Goal: Contribute content: Contribute content

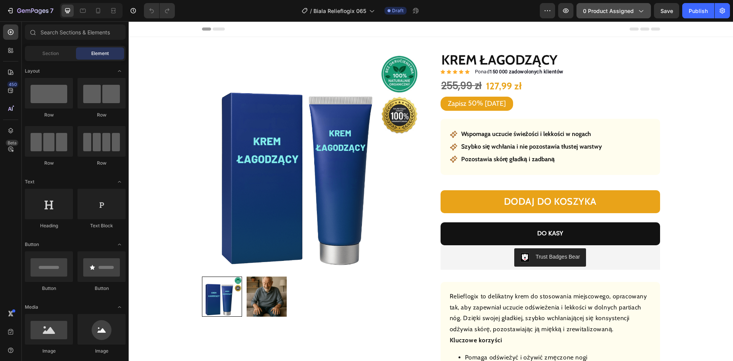
click at [610, 7] on span "0 product assigned" at bounding box center [608, 11] width 51 height 8
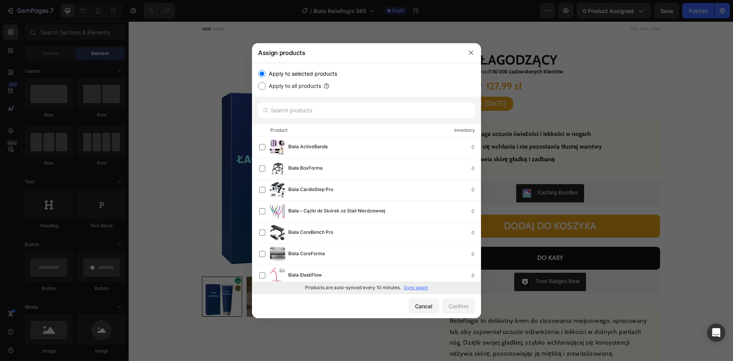
drag, startPoint x: 411, startPoint y: 286, endPoint x: 405, endPoint y: 290, distance: 7.0
click at [411, 286] on p "Sync again" at bounding box center [416, 287] width 24 height 7
click at [310, 107] on input "text" at bounding box center [366, 110] width 217 height 15
click at [310, 108] on input "text" at bounding box center [366, 110] width 217 height 15
paste input "Koraliki witalności"
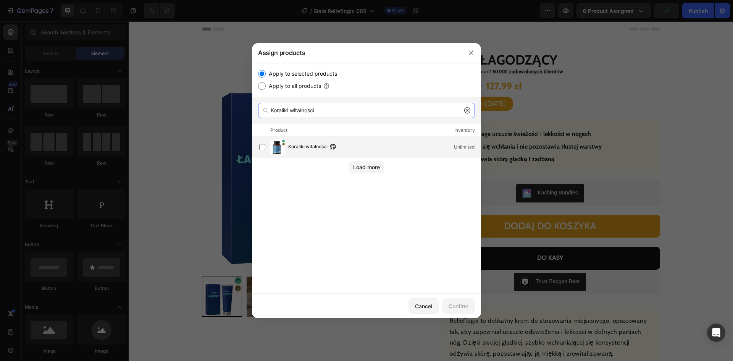
type input "Koraliki witalności"
click at [302, 154] on div "Koraliki witalności Unlimited" at bounding box center [370, 146] width 222 height 15
click at [455, 302] on div "Confirm" at bounding box center [459, 306] width 20 height 8
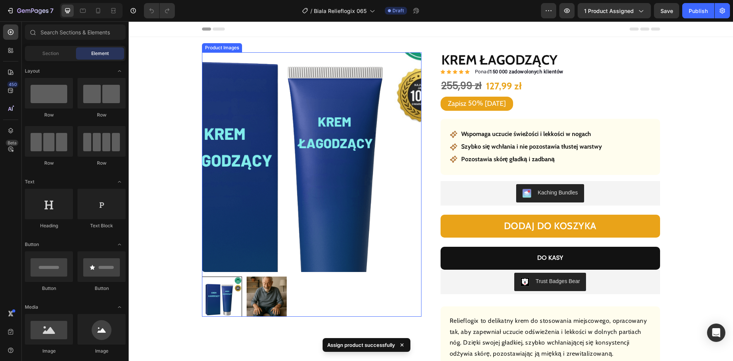
click at [298, 136] on img at bounding box center [312, 162] width 220 height 220
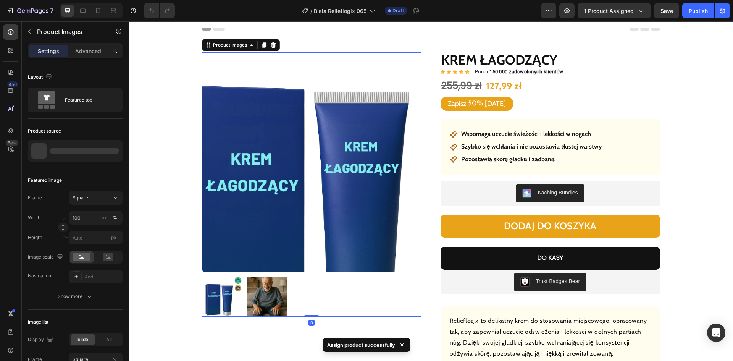
click at [295, 106] on img at bounding box center [312, 162] width 220 height 220
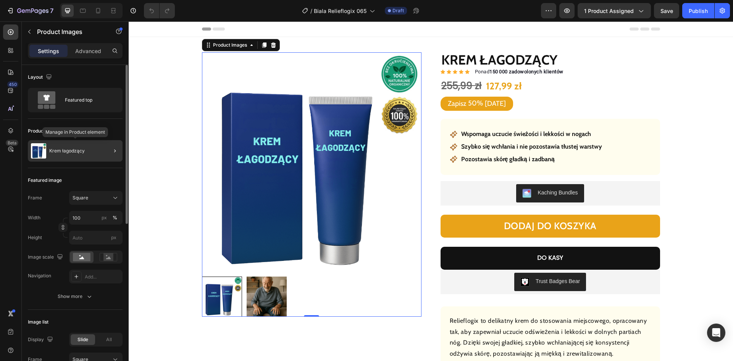
click at [69, 150] on p "Krem łagodzący" at bounding box center [67, 150] width 36 height 5
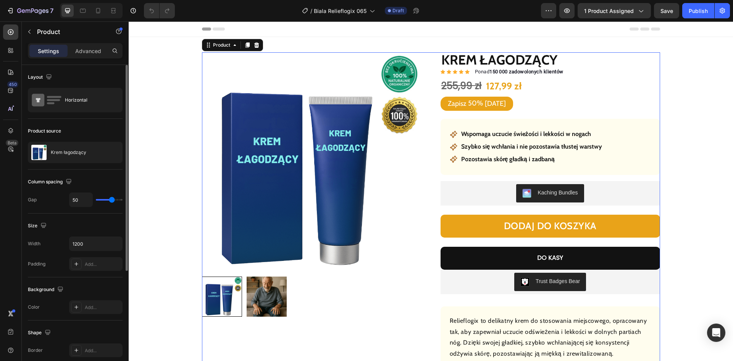
click at [74, 150] on p "Krem łagodzący" at bounding box center [69, 152] width 36 height 5
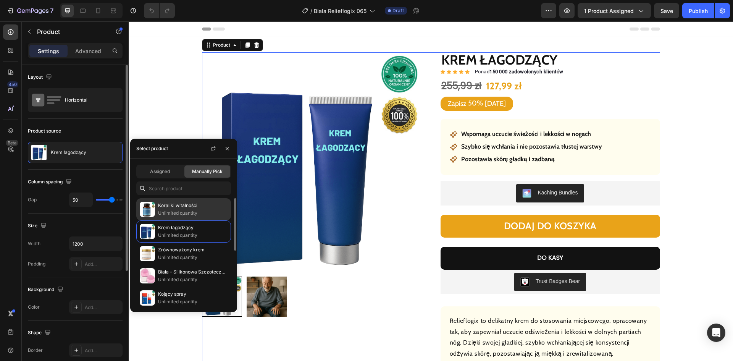
click at [163, 207] on p "Koraliki witalności" at bounding box center [193, 206] width 70 height 8
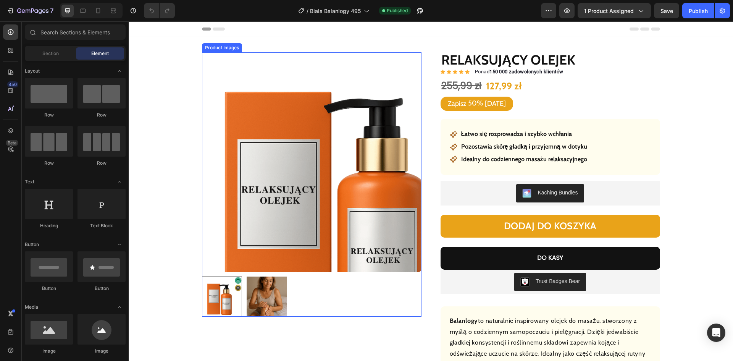
click at [239, 91] on img at bounding box center [312, 162] width 220 height 220
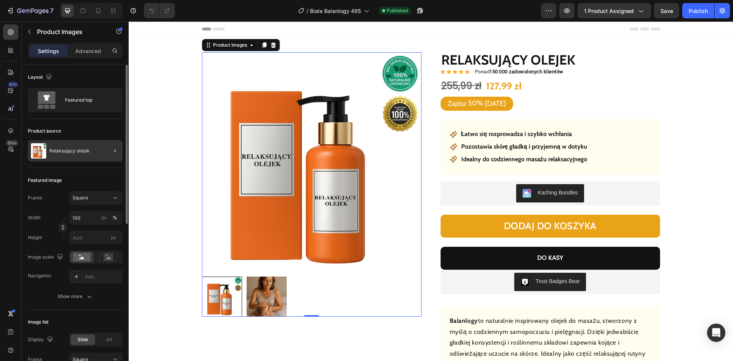
click at [70, 144] on div "Relaksujący olejek" at bounding box center [75, 150] width 95 height 21
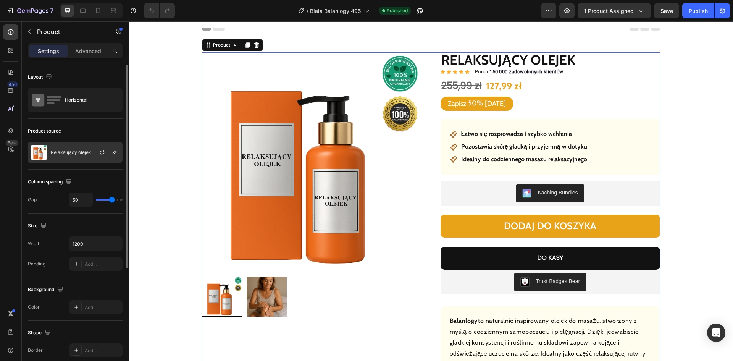
drag, startPoint x: 86, startPoint y: 158, endPoint x: 107, endPoint y: 165, distance: 22.2
click at [85, 157] on div "Relaksujący olejek" at bounding box center [75, 152] width 95 height 21
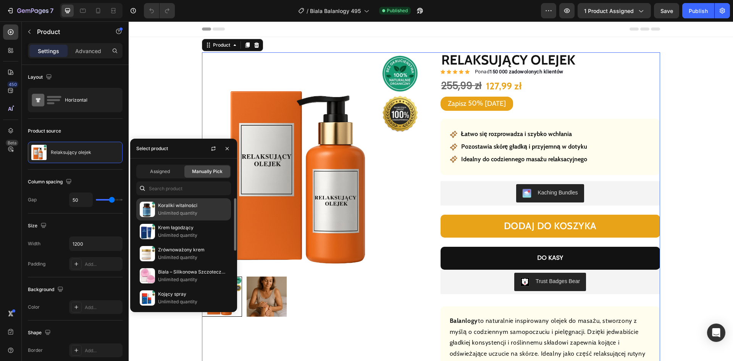
click at [172, 208] on p "Koraliki witalności" at bounding box center [193, 206] width 70 height 8
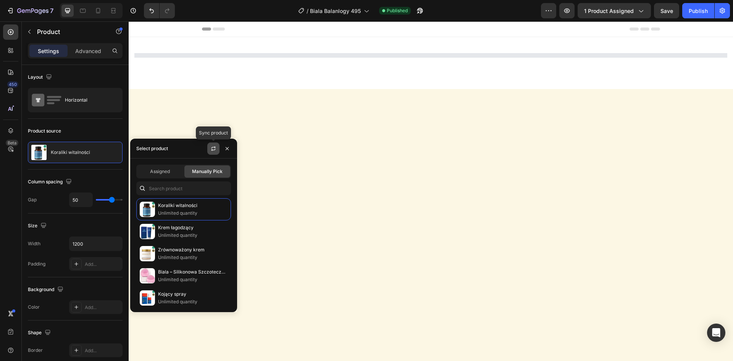
click at [213, 148] on icon "button" at bounding box center [213, 149] width 6 height 6
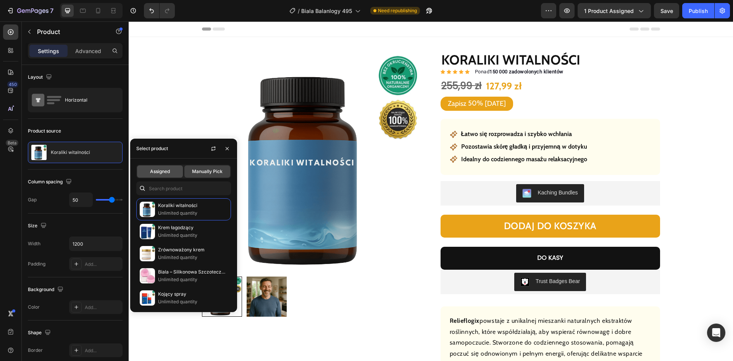
click at [168, 173] on span "Assigned" at bounding box center [160, 171] width 20 height 7
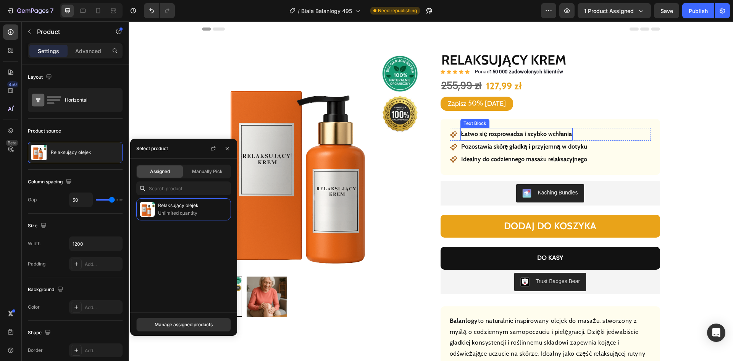
click at [505, 132] on strong "Łatwo się rozprowadza i szybko wchłania" at bounding box center [516, 133] width 111 height 7
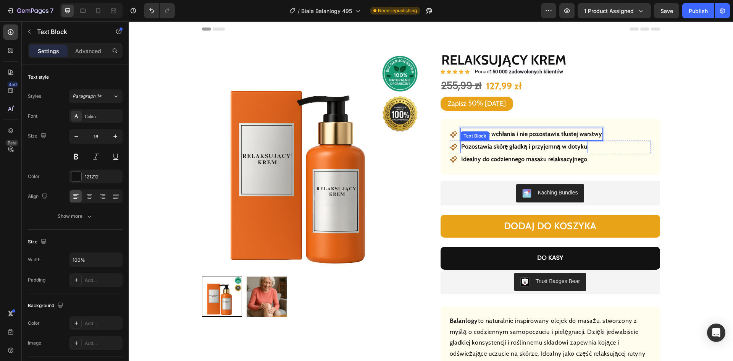
click at [526, 147] on strong "Pozostawia skórę gładką i przyjemną w dotyku" at bounding box center [524, 146] width 126 height 7
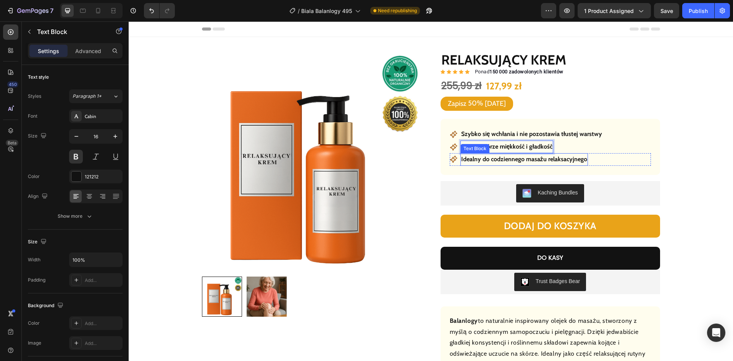
click at [513, 158] on strong "Idealny do codziennego masażu relaksacyjnego" at bounding box center [524, 158] width 126 height 7
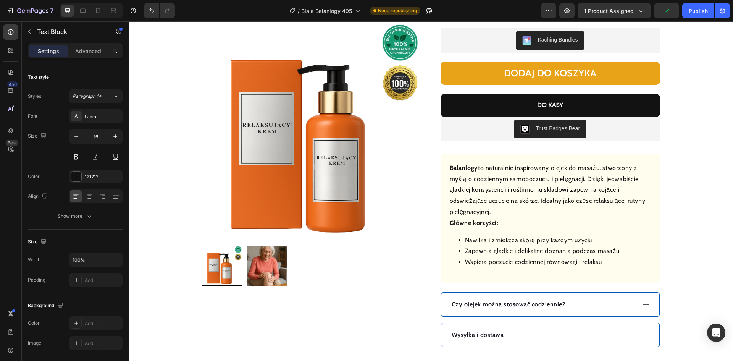
scroll to position [229, 0]
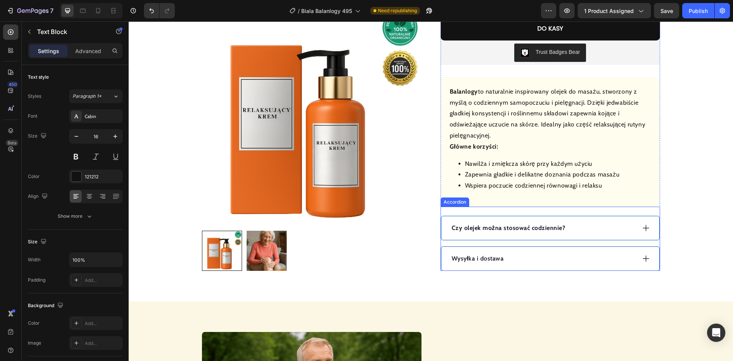
click at [577, 250] on div "Wysyłka i dostawa" at bounding box center [550, 259] width 218 height 24
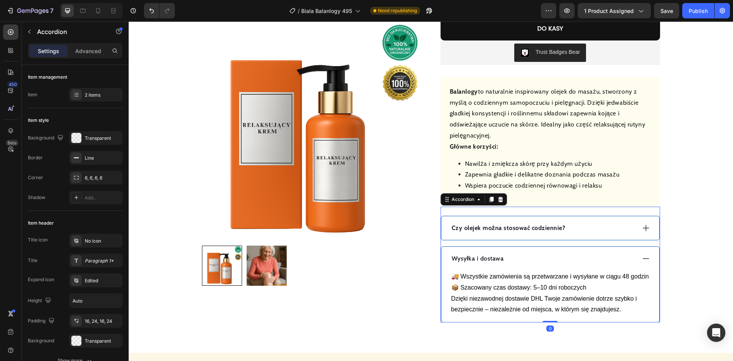
click at [564, 255] on div "Wysyłka i dostawa" at bounding box center [543, 258] width 185 height 11
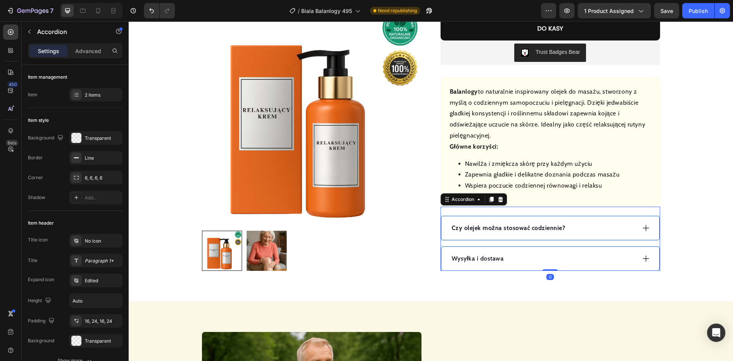
click at [593, 227] on div "Czy olejek można stosować codziennie?" at bounding box center [543, 227] width 185 height 11
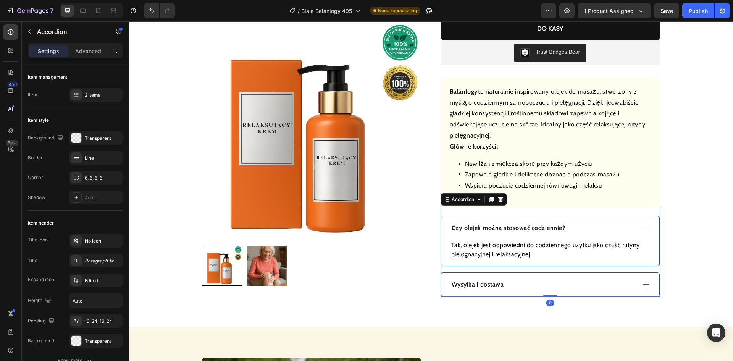
click at [594, 226] on div "Czy olejek można stosować codziennie?" at bounding box center [543, 227] width 185 height 11
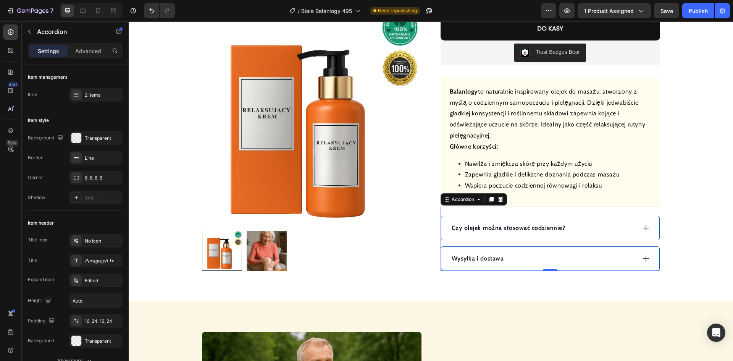
drag, startPoint x: 595, startPoint y: 223, endPoint x: 584, endPoint y: 228, distance: 12.3
click at [595, 224] on div "Czy olejek można stosować codziennie?" at bounding box center [543, 227] width 185 height 11
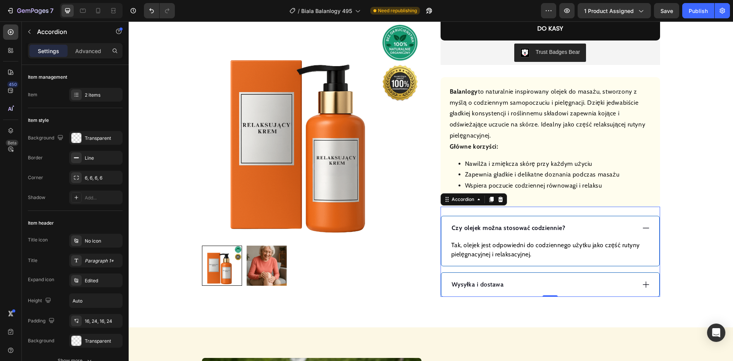
click at [521, 229] on strong "Czy olejek można stosować codziennie?" at bounding box center [509, 227] width 114 height 7
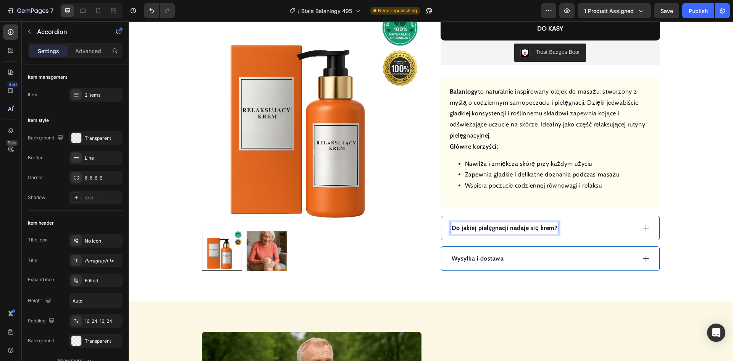
drag, startPoint x: 591, startPoint y: 230, endPoint x: 574, endPoint y: 232, distance: 16.9
click at [591, 230] on div "Do jakiej pielęgnacji nadaje się krem?" at bounding box center [543, 227] width 185 height 11
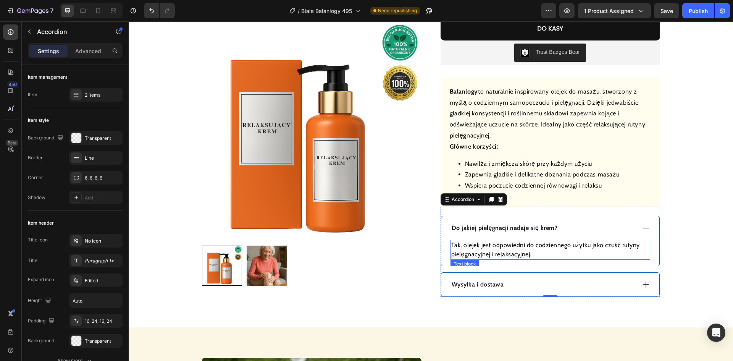
click at [509, 250] on p "Tak, olejek jest odpowiedni do codziennego użytku jako część rutyny pielęgnacyj…" at bounding box center [550, 250] width 198 height 18
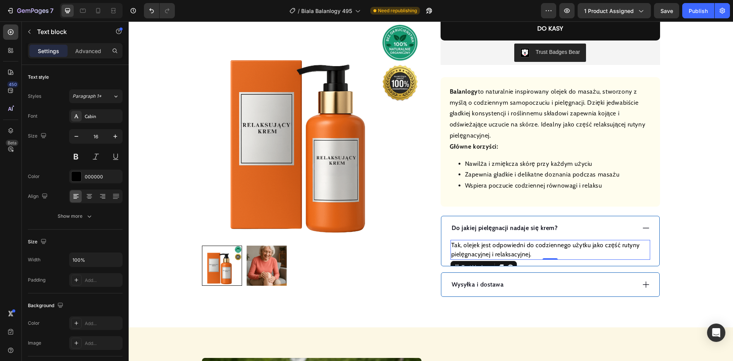
click at [509, 250] on p "Tak, olejek jest odpowiedni do codziennego użytku jako część rutyny pielęgnacyj…" at bounding box center [550, 250] width 198 height 18
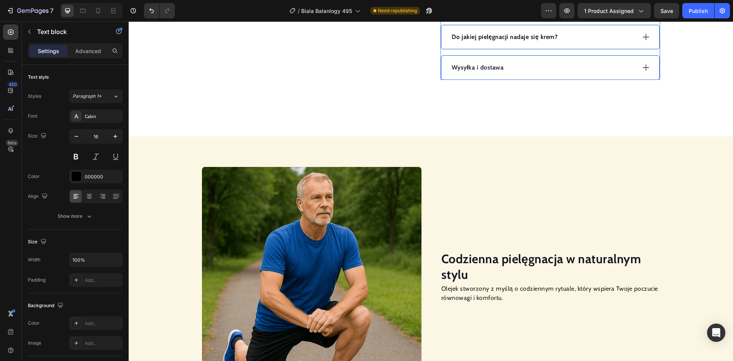
scroll to position [496, 0]
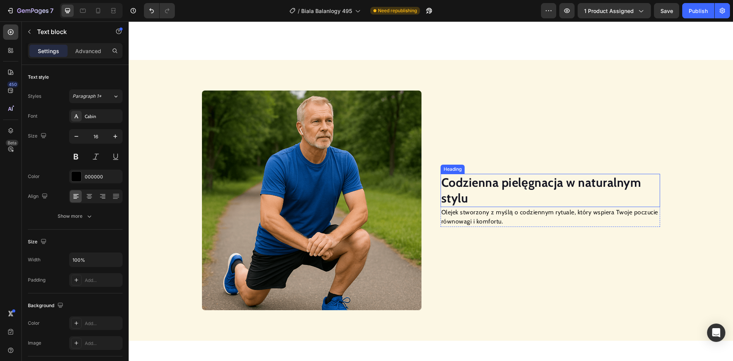
click at [490, 178] on strong "Codzienna pielęgnacja w naturalnym stylu" at bounding box center [541, 190] width 200 height 31
click at [479, 208] on p "Olejek stworzony z myślą o codziennym rytuale, który wspiera Twoje poczucie rów…" at bounding box center [550, 217] width 218 height 18
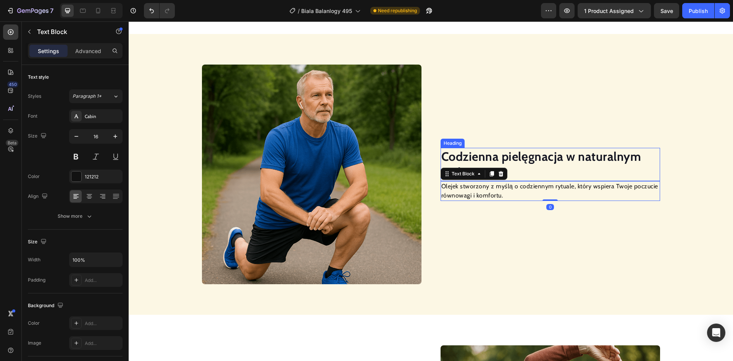
click at [534, 157] on strong "Codzienna pielęgnacja w naturalnym stylu" at bounding box center [541, 164] width 200 height 31
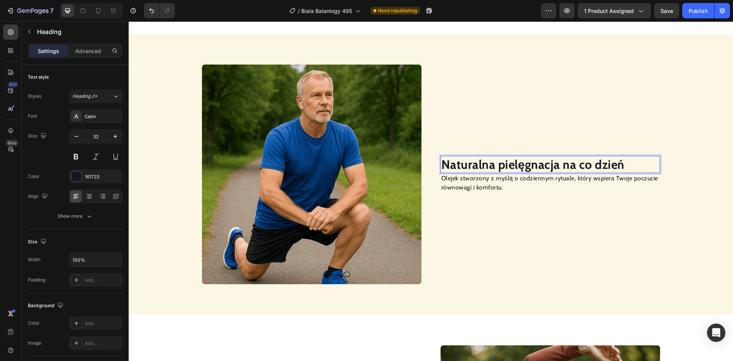
scroll to position [505, 0]
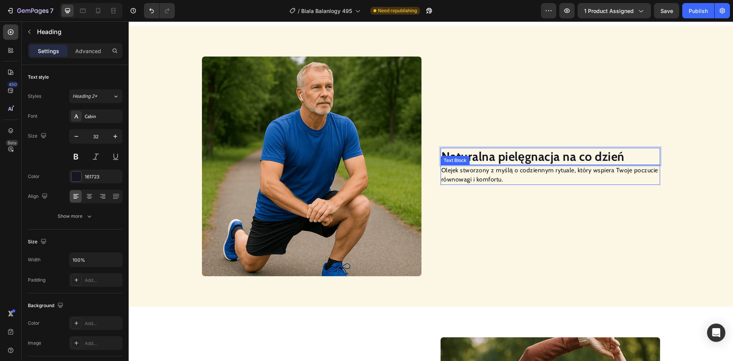
click at [474, 178] on p "Olejek stworzony z myślą o codziennym rytuale, który wspiera Twoje poczucie rów…" at bounding box center [550, 175] width 218 height 18
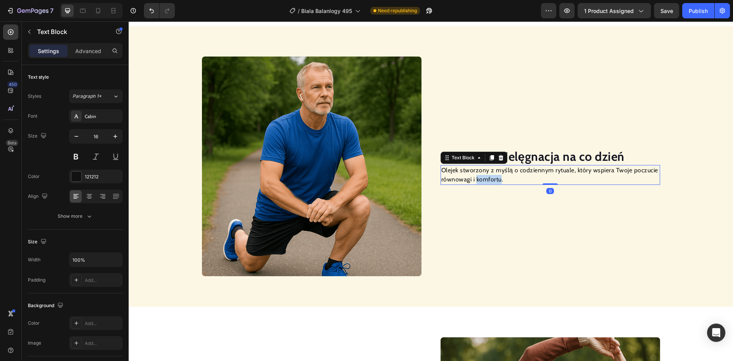
click at [474, 178] on p "Olejek stworzony z myślą o codziennym rytuale, który wspiera Twoje poczucie rów…" at bounding box center [550, 175] width 218 height 18
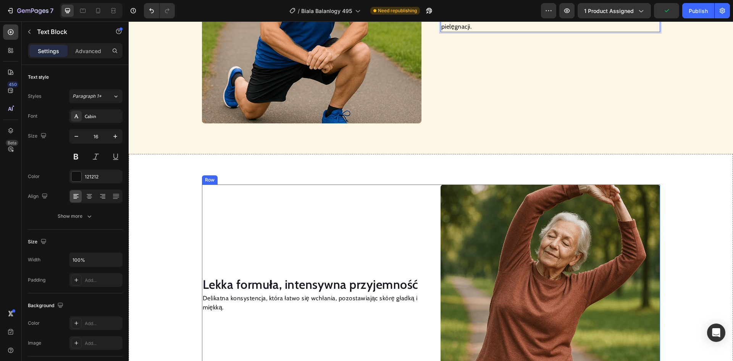
scroll to position [772, 0]
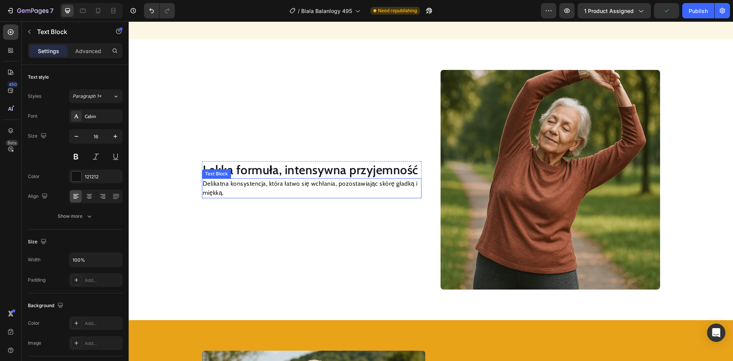
click at [325, 171] on h2 "Lekka formuła, intensywna przyjemność" at bounding box center [312, 170] width 220 height 18
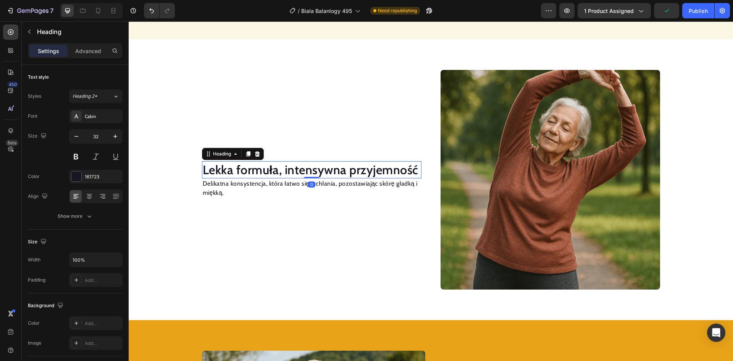
click at [325, 171] on h2 "Lekka formuła, intensywna przyjemność" at bounding box center [312, 170] width 220 height 18
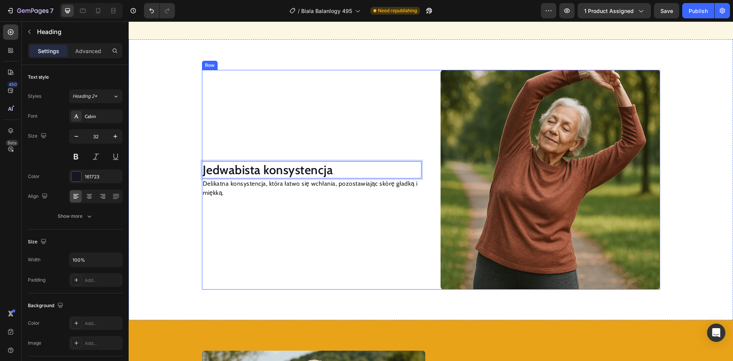
click at [305, 184] on p "Delikatna konsystencja, która łatwo się wchłania, pozostawiając skórę gładką i …" at bounding box center [312, 188] width 218 height 18
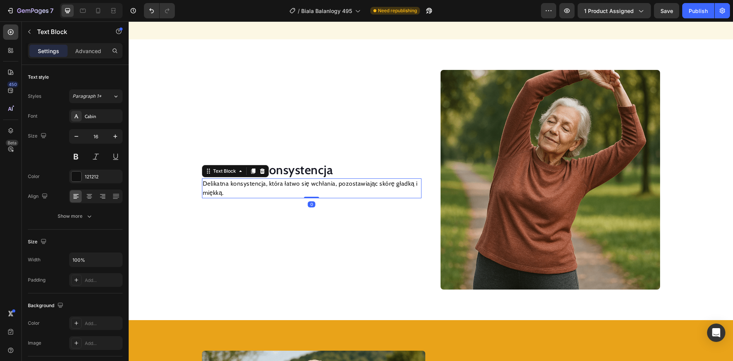
click at [305, 184] on p "Delikatna konsystencja, która łatwo się wchłania, pozostawiając skórę gładką i …" at bounding box center [312, 188] width 218 height 18
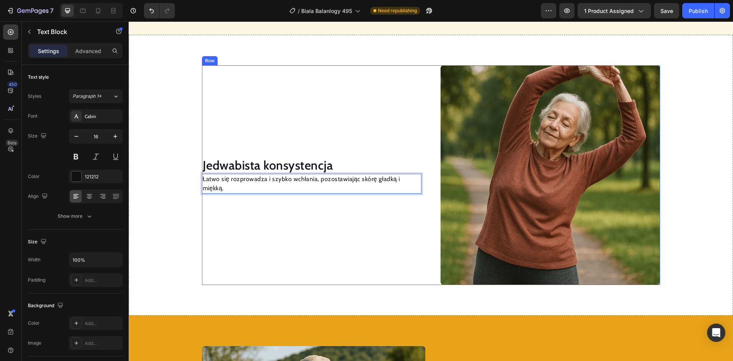
scroll to position [1006, 0]
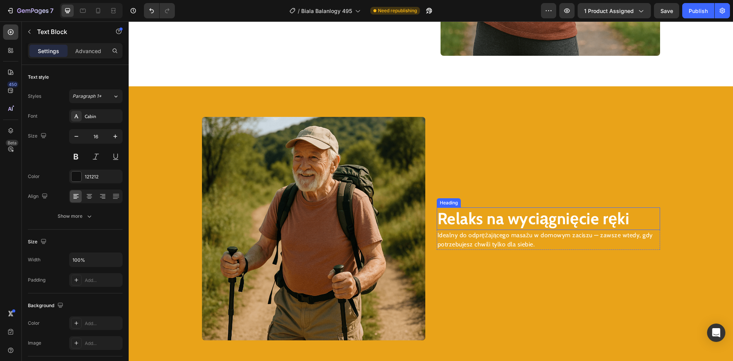
click at [489, 218] on strong "Relaks na wyciągnięcie ręki" at bounding box center [534, 219] width 192 height 20
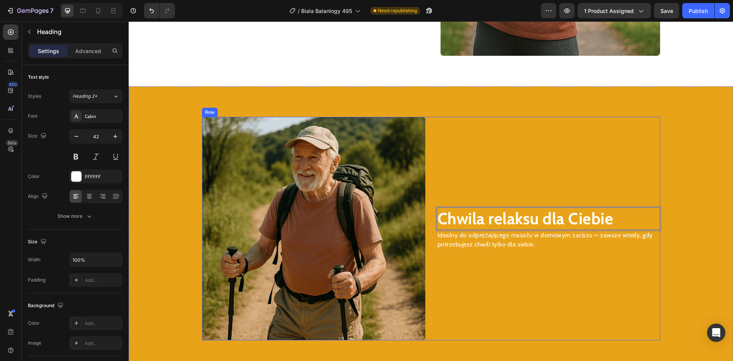
click at [479, 244] on p "Idealny do odprężającego masażu w domowym zaciszu — zawsze wtedy, gdy potrzebuj…" at bounding box center [549, 240] width 222 height 18
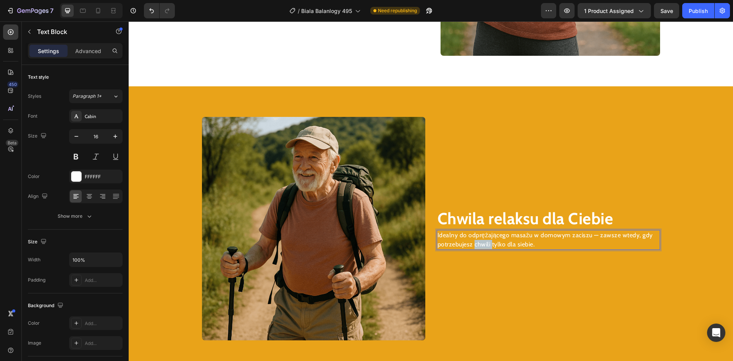
click at [479, 244] on p "Idealny do odprężającego masażu w domowym zaciszu — zawsze wtedy, gdy potrzebuj…" at bounding box center [549, 240] width 222 height 18
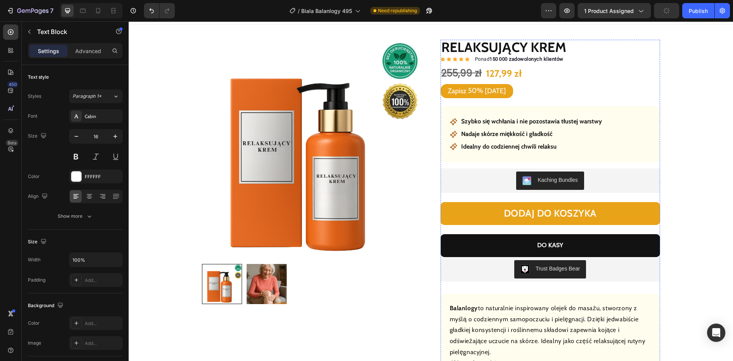
scroll to position [242, 0]
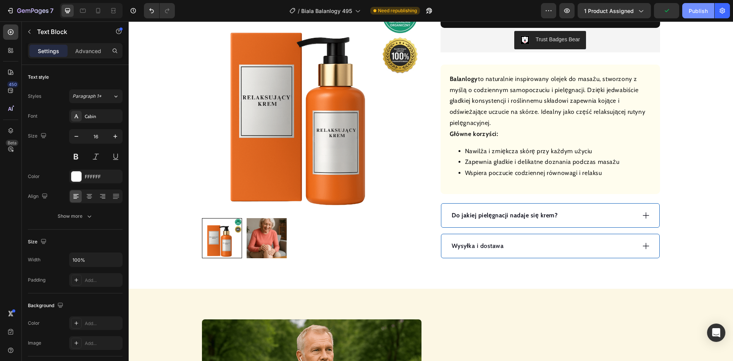
click at [696, 11] on div "Publish" at bounding box center [698, 11] width 19 height 8
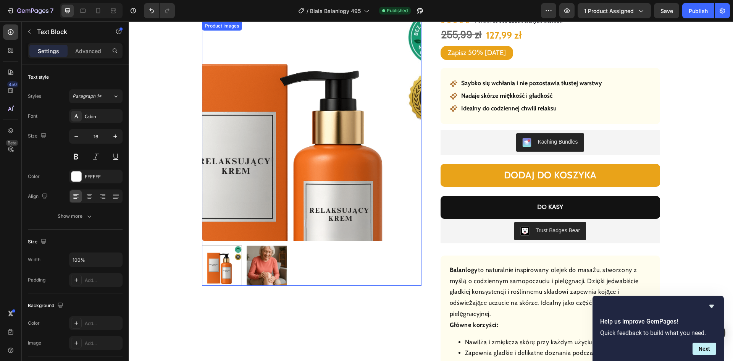
scroll to position [0, 0]
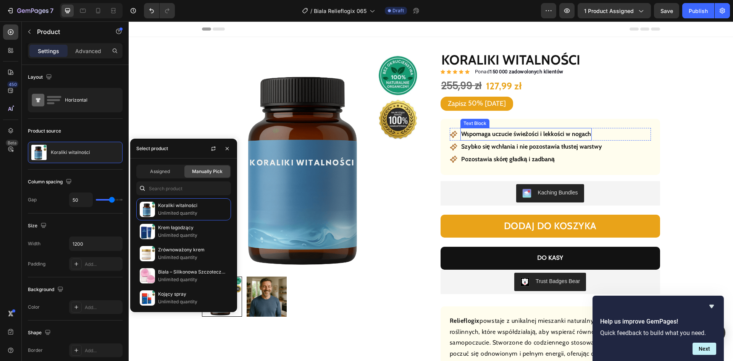
click at [492, 136] on strong "Wspomaga uczucie świeżości i lekkości w nogach" at bounding box center [526, 133] width 130 height 7
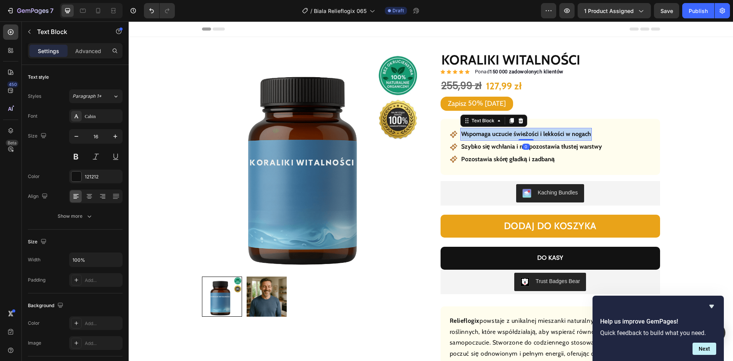
click at [492, 136] on strong "Wspomaga uczucie świeżości i lekkości w nogach" at bounding box center [526, 133] width 130 height 7
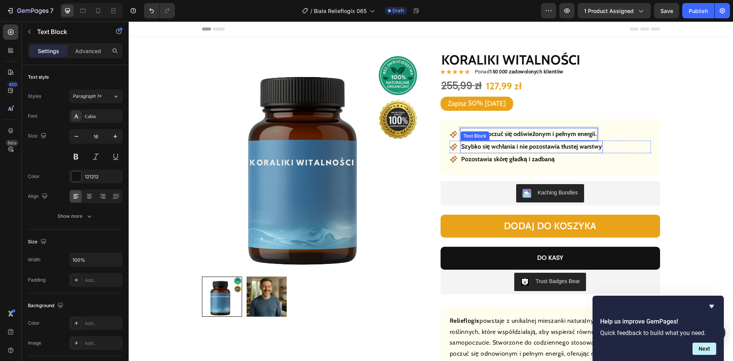
click at [498, 145] on strong "Szybko się wchłania i nie pozostawia tłustej warstwy" at bounding box center [531, 146] width 141 height 7
click at [498, 147] on strong "Szybko się wchłania i nie pozostawia tłustej warstwy" at bounding box center [531, 146] width 141 height 7
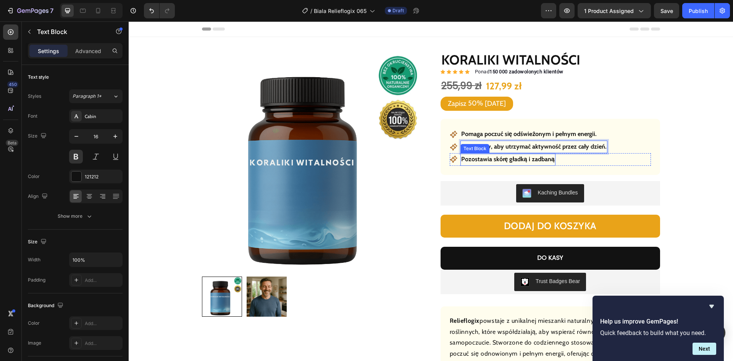
click at [506, 160] on strong "Pozostawia skórę gładką i zadbaną" at bounding box center [508, 158] width 94 height 7
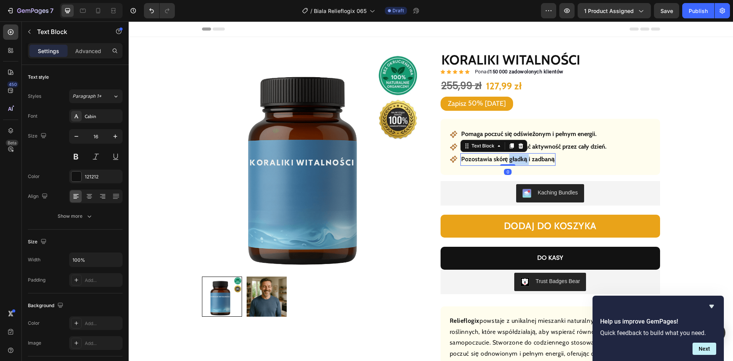
click at [506, 160] on strong "Pozostawia skórę gładką i zadbaną" at bounding box center [508, 158] width 94 height 7
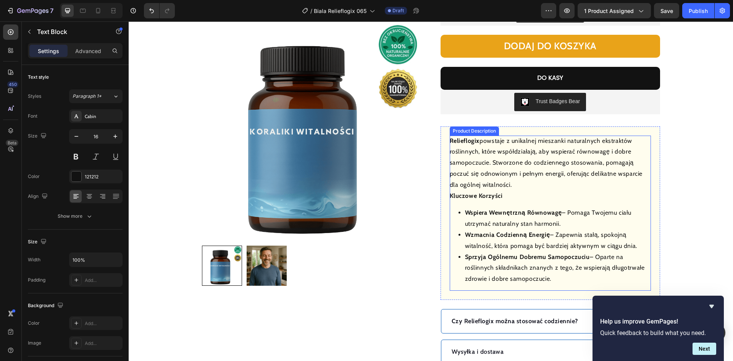
scroll to position [306, 0]
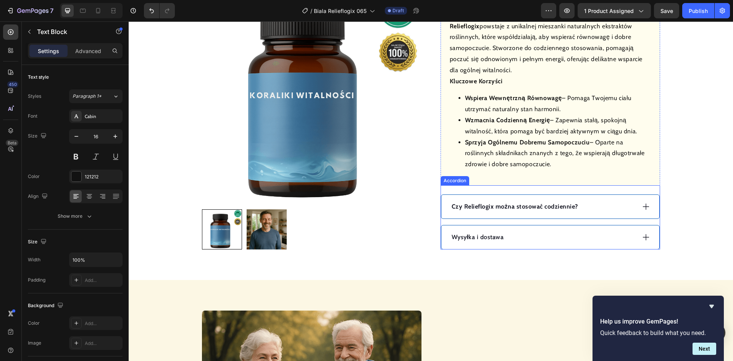
click at [539, 237] on div "Wysyłka i dostawa" at bounding box center [543, 236] width 185 height 11
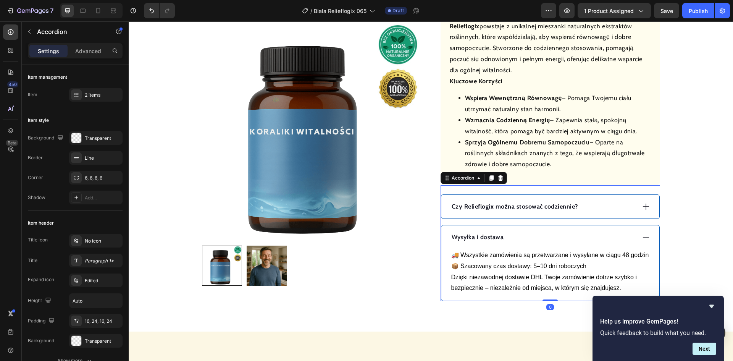
click at [539, 236] on div "Wysyłka i dostawa" at bounding box center [543, 236] width 185 height 11
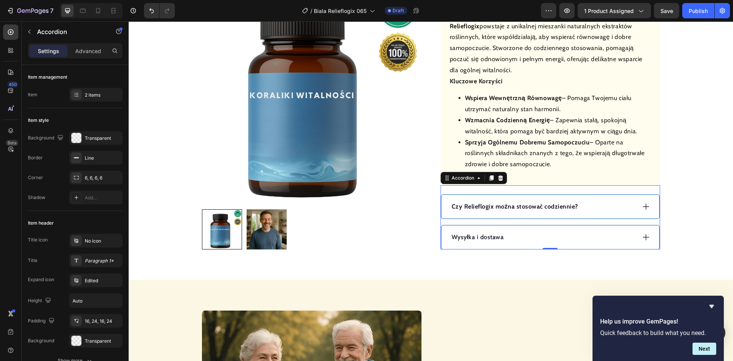
click at [598, 202] on div "Czy Relieflogix można stosować codziennie?" at bounding box center [543, 206] width 185 height 11
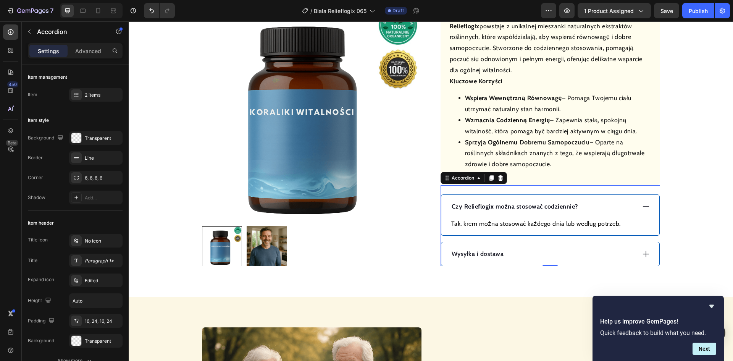
click at [516, 205] on strong "Czy Relieflogix można stosować codziennie?" at bounding box center [515, 206] width 126 height 7
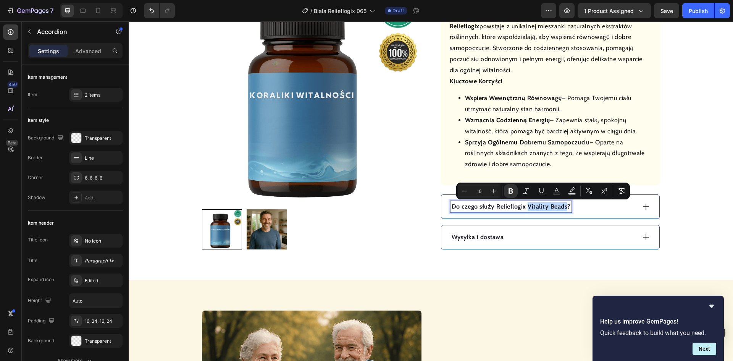
drag, startPoint x: 563, startPoint y: 206, endPoint x: 524, endPoint y: 209, distance: 38.7
click at [524, 209] on strong "Do czego służy Relieflogix Vitality Beads?" at bounding box center [511, 206] width 119 height 7
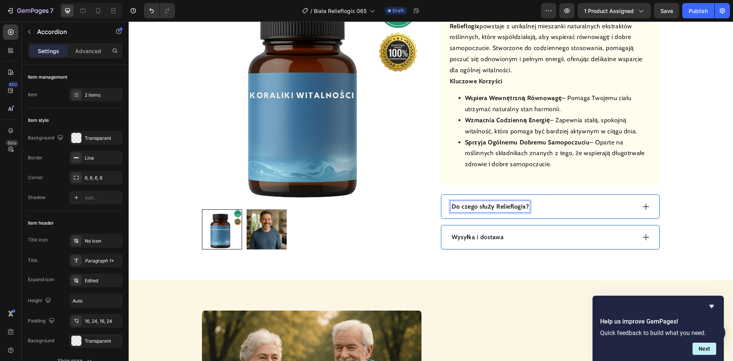
click at [564, 201] on div "Do czego służy Relieflogix?" at bounding box center [543, 206] width 185 height 11
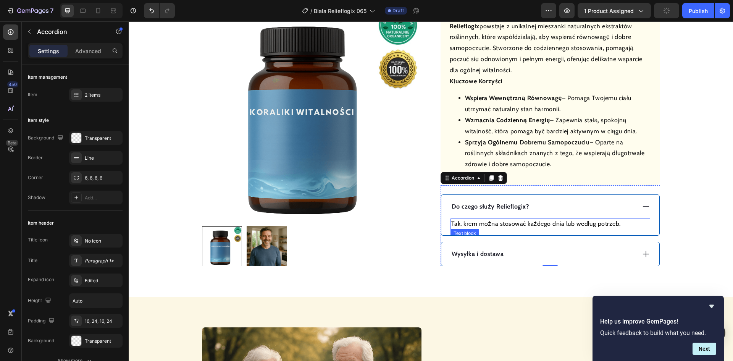
click at [519, 225] on p "Tak, krem można stosować każdego dnia lub według potrzeb." at bounding box center [550, 223] width 198 height 9
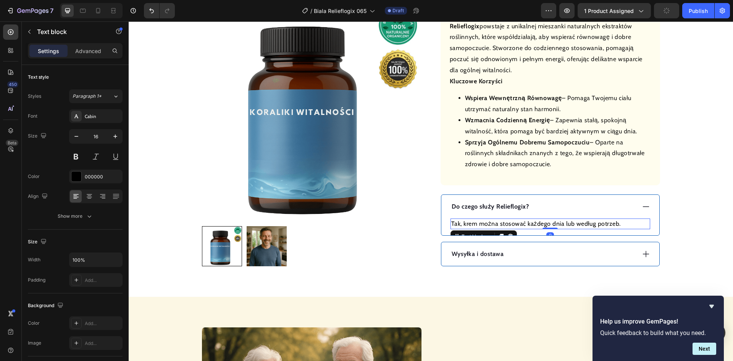
click at [519, 225] on p "Tak, krem można stosować każdego dnia lub według potrzeb." at bounding box center [550, 223] width 198 height 9
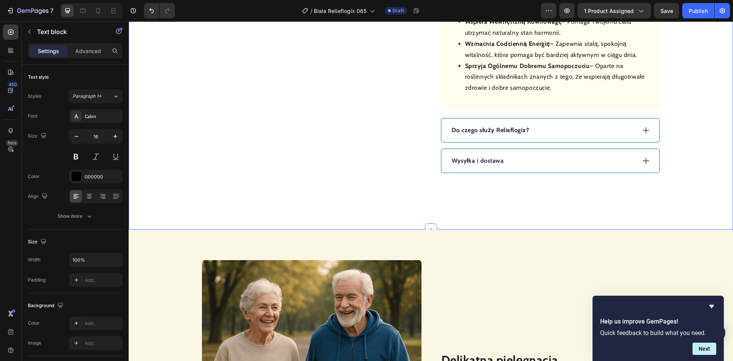
scroll to position [496, 0]
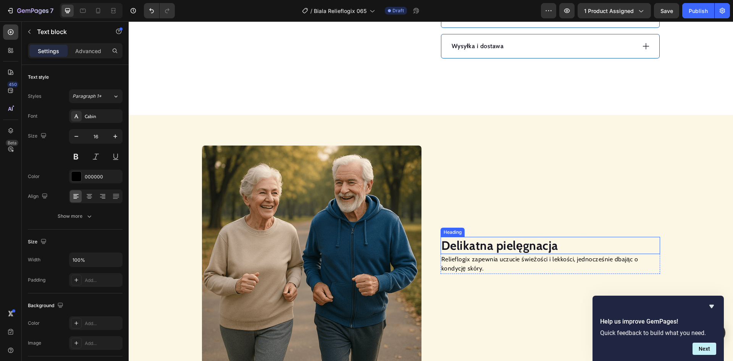
click at [473, 245] on strong "Delikatna pielęgnacja" at bounding box center [499, 245] width 117 height 15
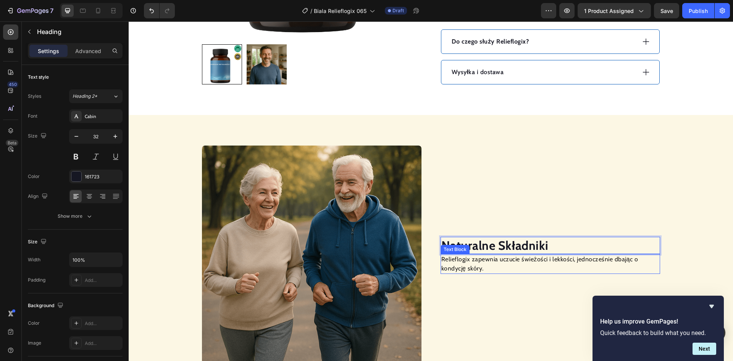
click at [467, 271] on p "Relieflogix zapewnia uczucie świeżości i lekkości, jednocześnie dbając o kondyc…" at bounding box center [550, 264] width 218 height 18
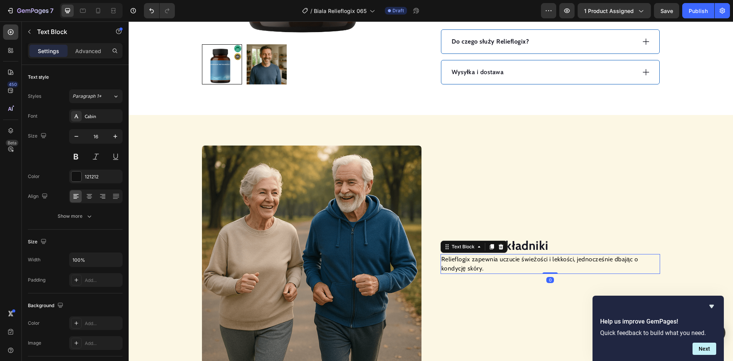
click at [466, 271] on p "Relieflogix zapewnia uczucie świeżości i lekkości, jednocześnie dbając o kondyc…" at bounding box center [550, 264] width 218 height 18
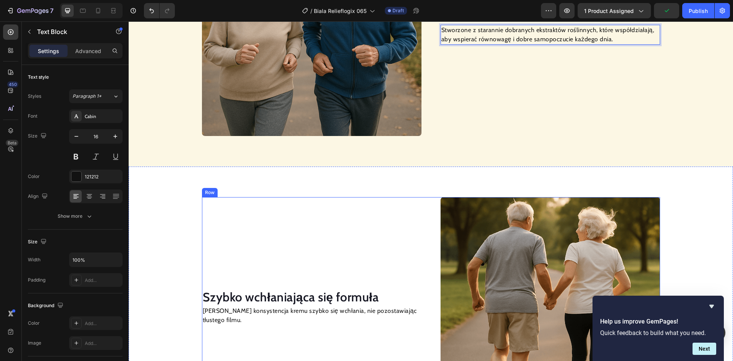
scroll to position [814, 0]
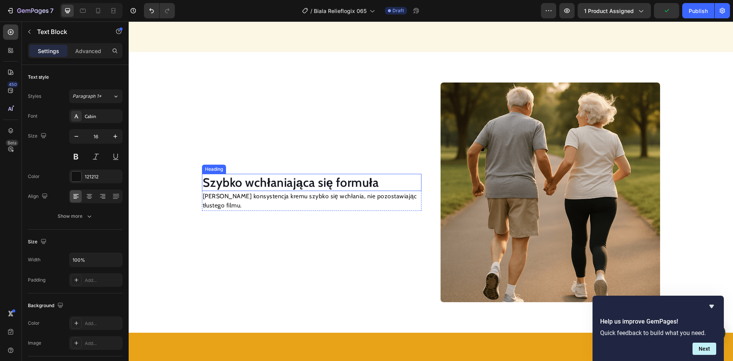
click at [325, 184] on h2 "Szybko wchłaniająca się formuła" at bounding box center [312, 183] width 220 height 18
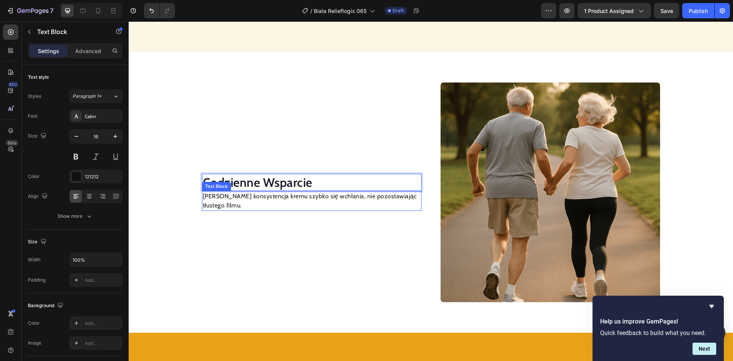
click at [290, 197] on p "Lekka konsystencja kremu szybko się wchłania, nie pozostawiając tłustego filmu." at bounding box center [312, 201] width 218 height 18
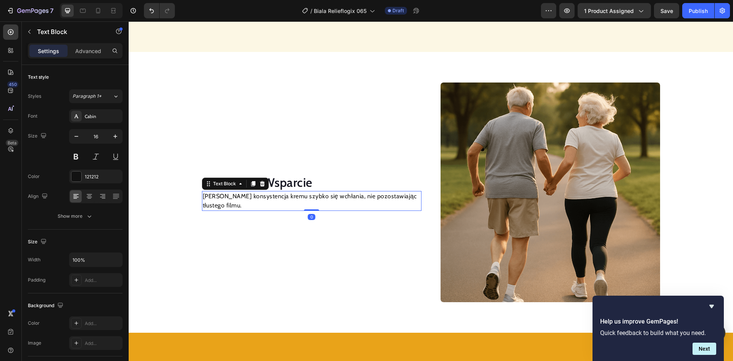
click at [290, 197] on p "Lekka konsystencja kremu szybko się wchłania, nie pozostawiając tłustego filmu." at bounding box center [312, 201] width 218 height 18
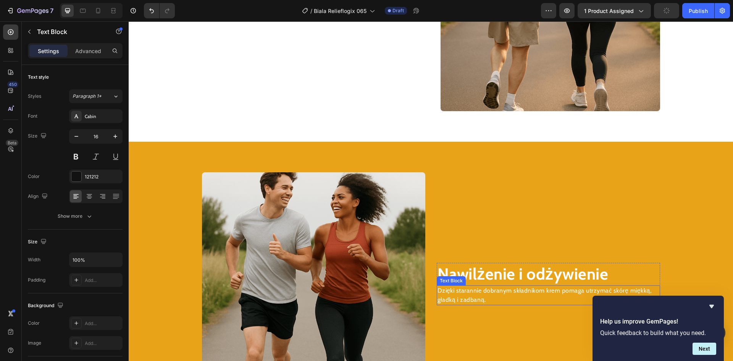
scroll to position [1120, 0]
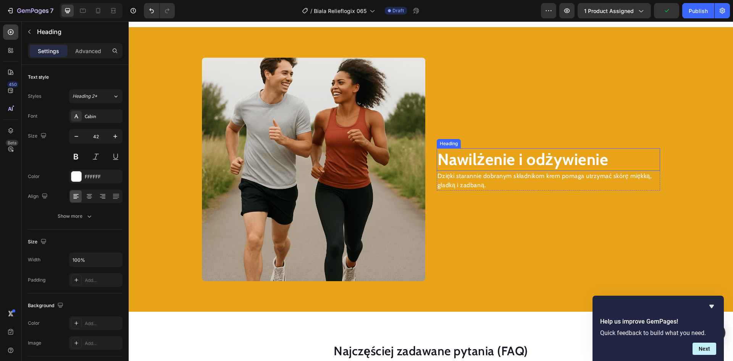
click at [511, 158] on strong "Nawilżenie i odżywienie" at bounding box center [523, 159] width 171 height 20
click at [488, 160] on strong "Nawilżenie i odżywienie" at bounding box center [523, 159] width 171 height 20
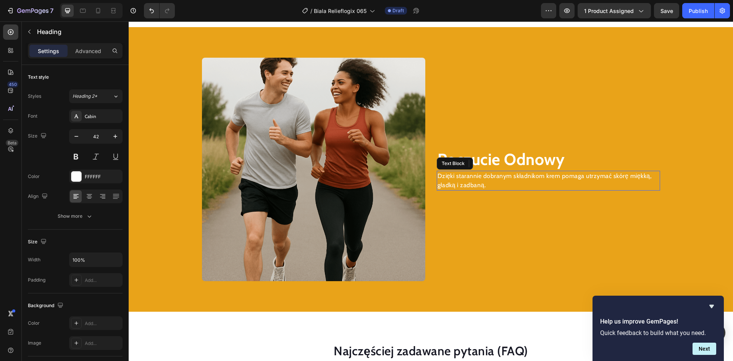
click at [465, 178] on p "Dzięki starannie dobranym składnikom krem pomaga utrzymać skórę miękką, gładką …" at bounding box center [549, 180] width 222 height 18
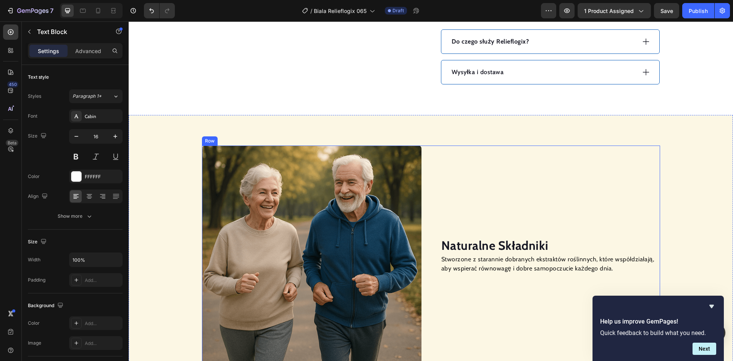
scroll to position [509, 0]
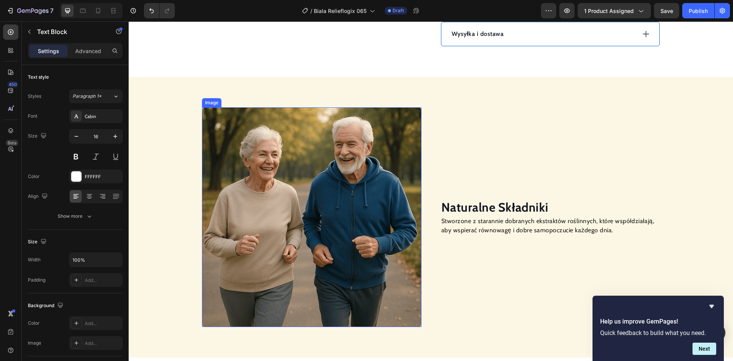
drag, startPoint x: 337, startPoint y: 177, endPoint x: 330, endPoint y: 178, distance: 7.3
click at [335, 177] on img at bounding box center [312, 217] width 220 height 220
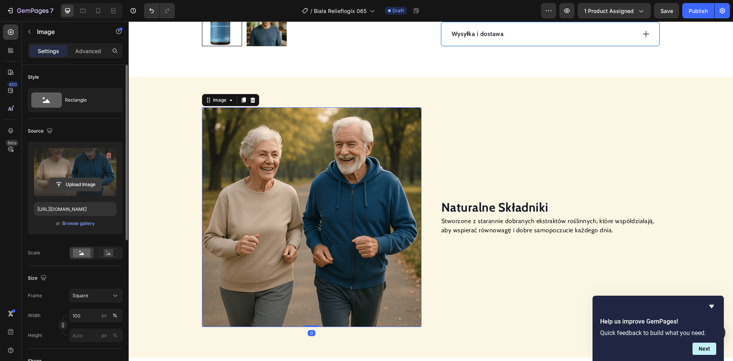
click at [81, 184] on input "file" at bounding box center [75, 184] width 53 height 13
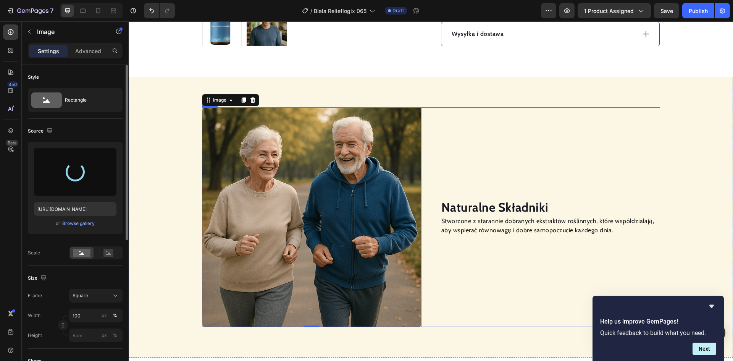
type input "https://cdn.shopify.com/s/files/1/0898/5693/4215/files/gempages_569554149427905…"
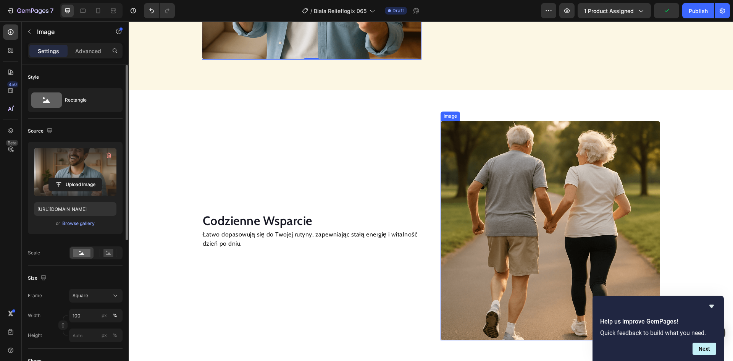
scroll to position [814, 0]
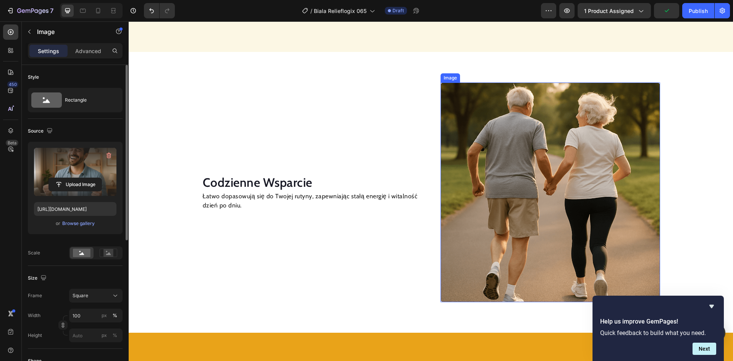
drag, startPoint x: 539, startPoint y: 170, endPoint x: 491, endPoint y: 172, distance: 48.2
click at [539, 170] on img at bounding box center [551, 192] width 220 height 220
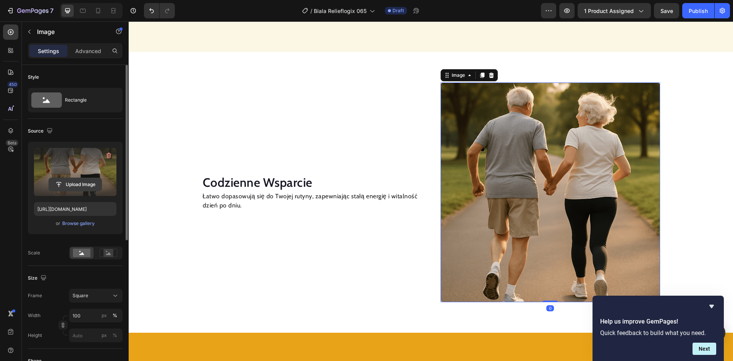
click at [79, 183] on input "file" at bounding box center [75, 184] width 53 height 13
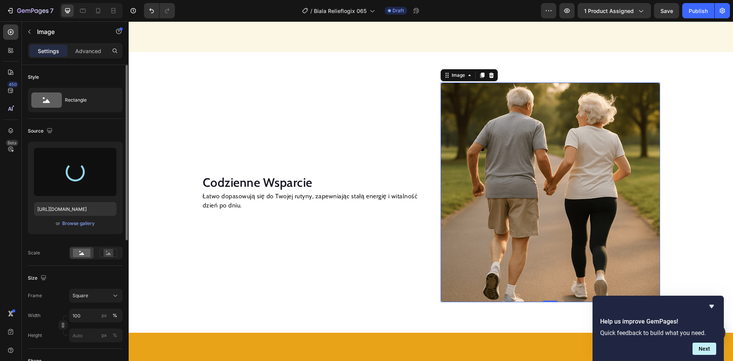
type input "https://cdn.shopify.com/s/files/1/0898/5693/4215/files/gempages_569554149427905…"
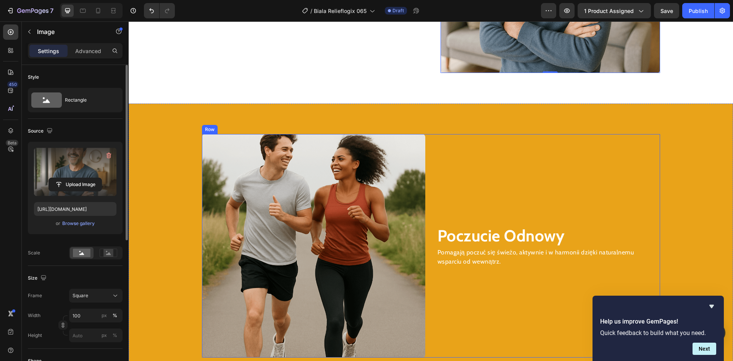
scroll to position [1082, 0]
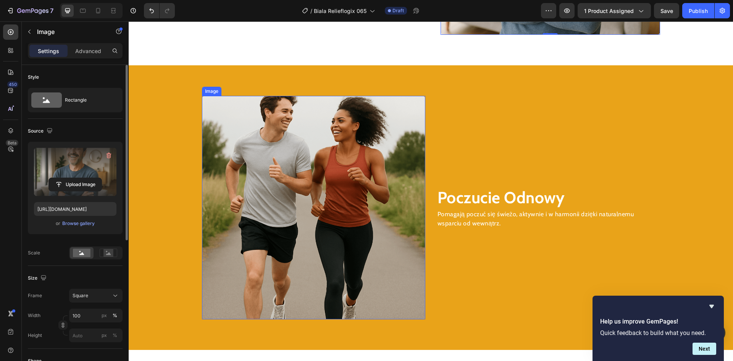
drag, startPoint x: 364, startPoint y: 169, endPoint x: 154, endPoint y: 167, distance: 209.3
click at [363, 169] on img at bounding box center [313, 207] width 223 height 223
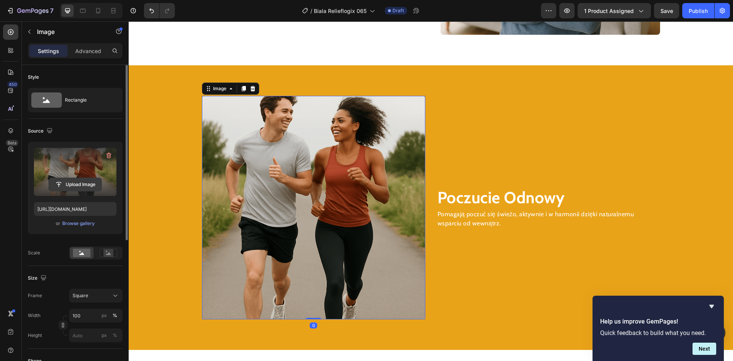
click at [79, 185] on input "file" at bounding box center [75, 184] width 53 height 13
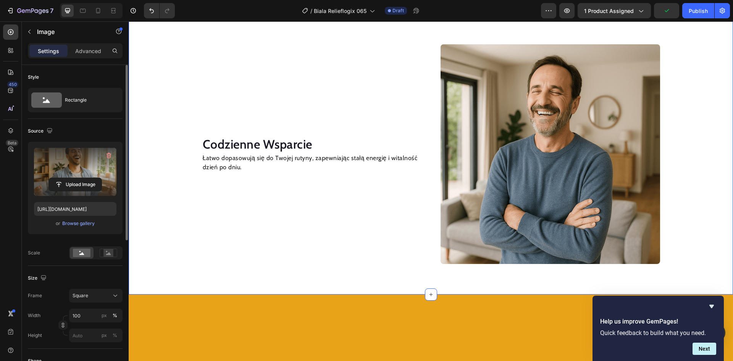
scroll to position [700, 0]
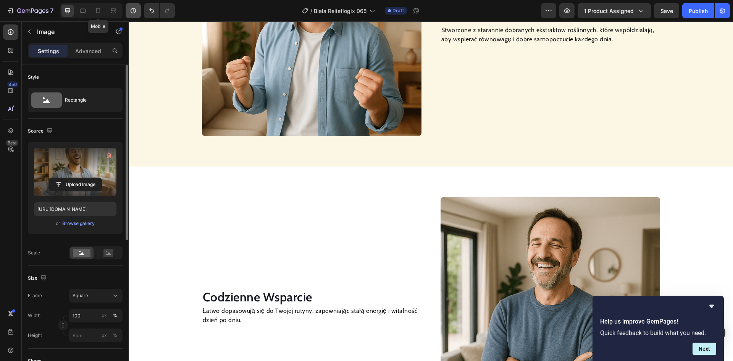
drag, startPoint x: 99, startPoint y: 9, endPoint x: 126, endPoint y: 11, distance: 27.6
click at [99, 9] on icon at bounding box center [98, 11] width 8 height 8
type input "https://cdn.shopify.com/s/files/1/0898/5693/4215/files/gempages_569554149427905…"
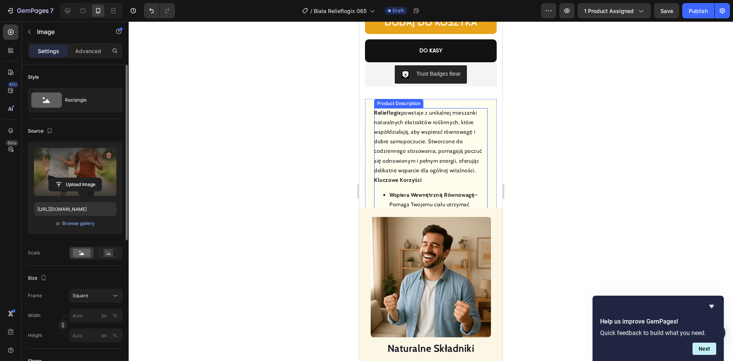
scroll to position [530, 0]
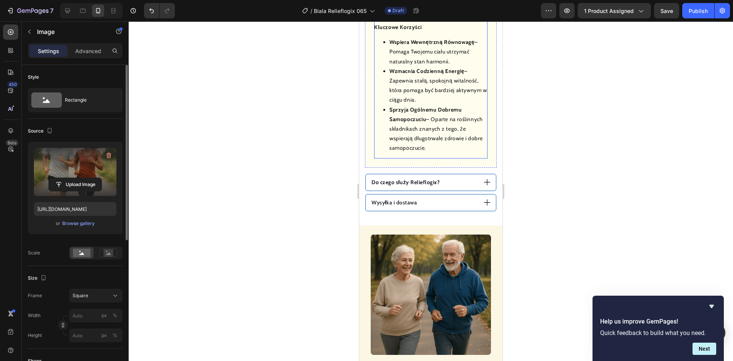
click at [430, 117] on li "Sprzyja Ogólnemu Dobremu Samopoczuciu – Oparte na roślinnych składnikach znanyc…" at bounding box center [439, 129] width 98 height 48
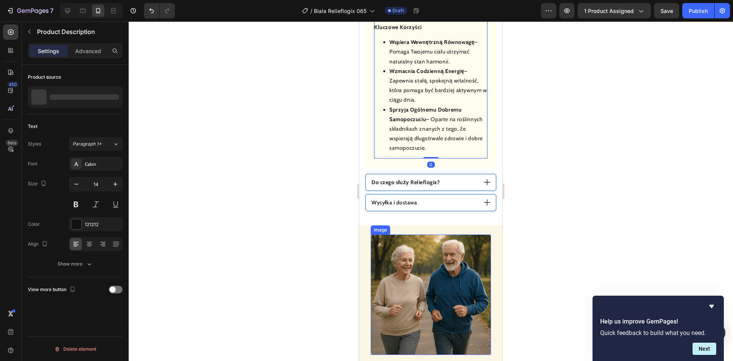
scroll to position [645, 0]
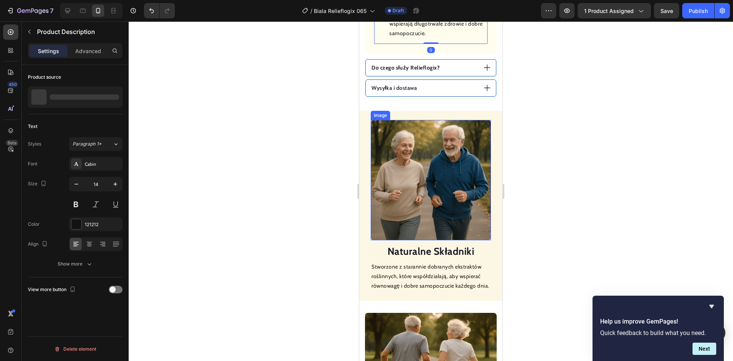
click at [433, 153] on img at bounding box center [431, 180] width 120 height 120
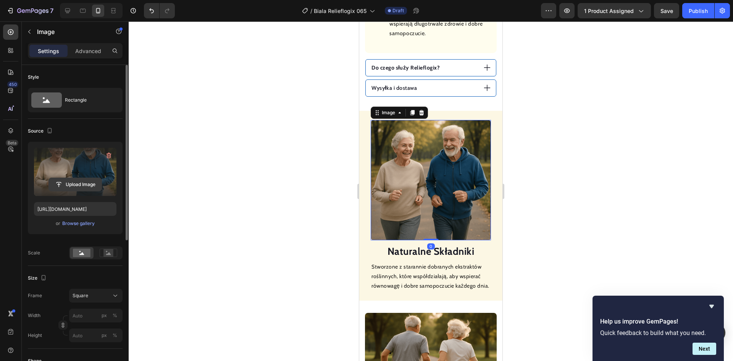
click at [68, 183] on input "file" at bounding box center [75, 184] width 53 height 13
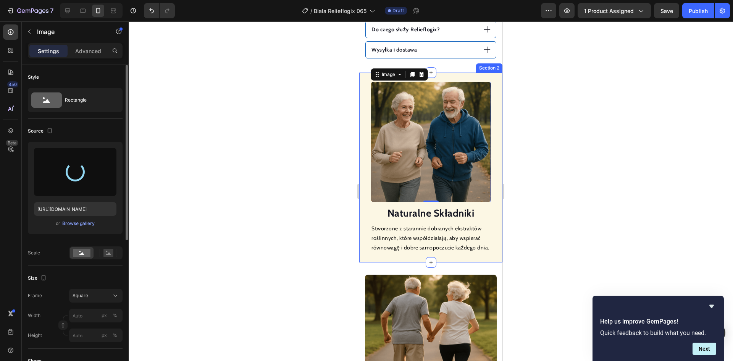
scroll to position [760, 0]
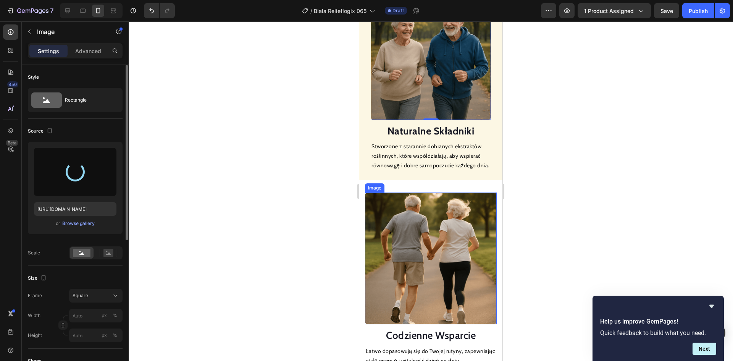
type input "https://cdn.shopify.com/s/files/1/0898/5693/4215/files/gempages_569554149427905…"
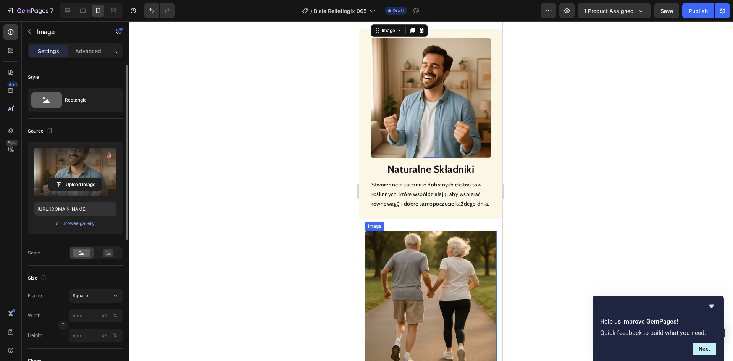
scroll to position [874, 0]
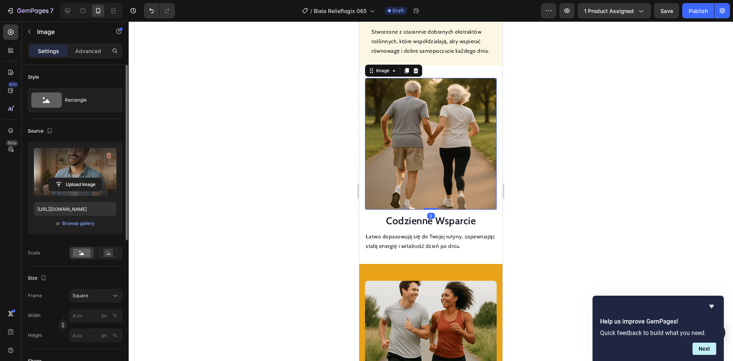
drag, startPoint x: 396, startPoint y: 139, endPoint x: 629, endPoint y: 186, distance: 237.3
click at [396, 139] on img at bounding box center [431, 144] width 132 height 132
click at [81, 185] on input "file" at bounding box center [75, 184] width 53 height 13
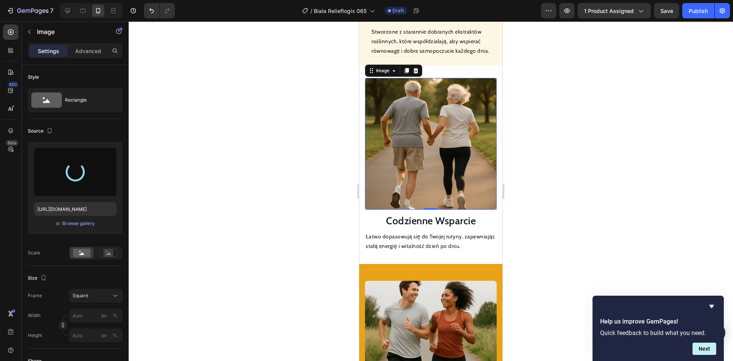
type input "https://cdn.shopify.com/s/files/1/0898/5693/4215/files/gempages_569554149427905…"
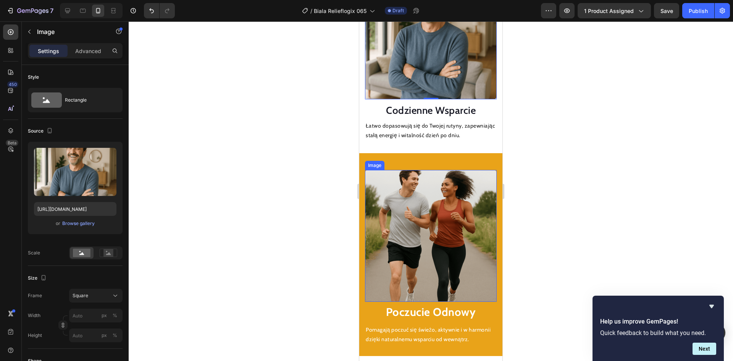
scroll to position [1065, 0]
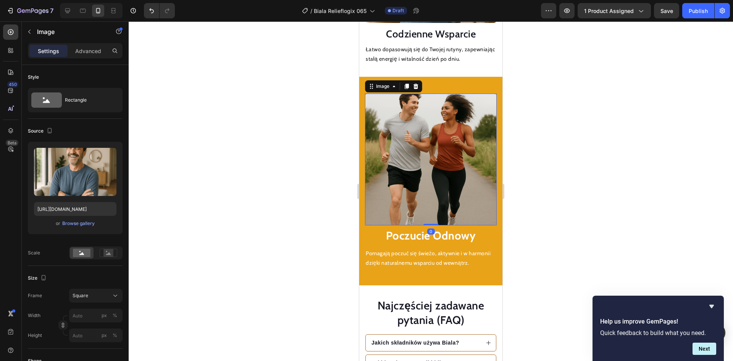
click at [388, 153] on img at bounding box center [431, 160] width 132 height 132
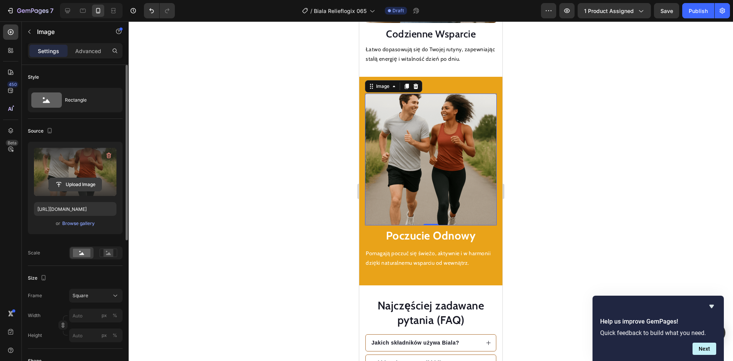
click at [76, 180] on input "file" at bounding box center [75, 184] width 53 height 13
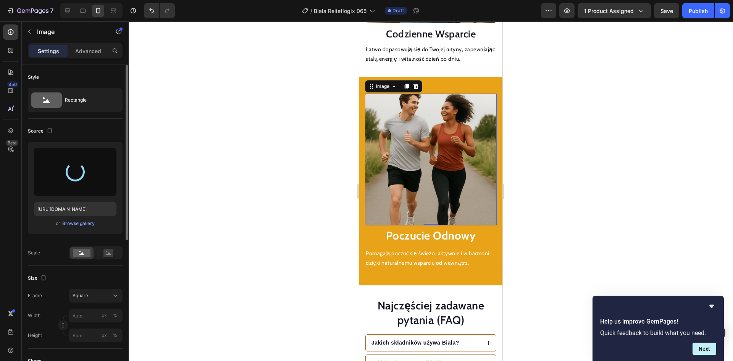
type input "https://cdn.shopify.com/s/files/1/0898/5693/4215/files/gempages_569554149427905…"
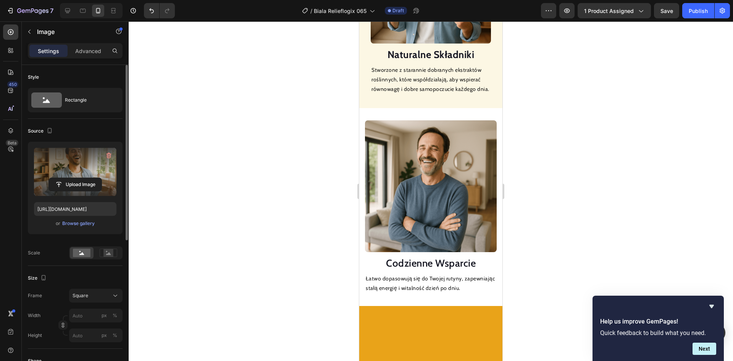
scroll to position [645, 0]
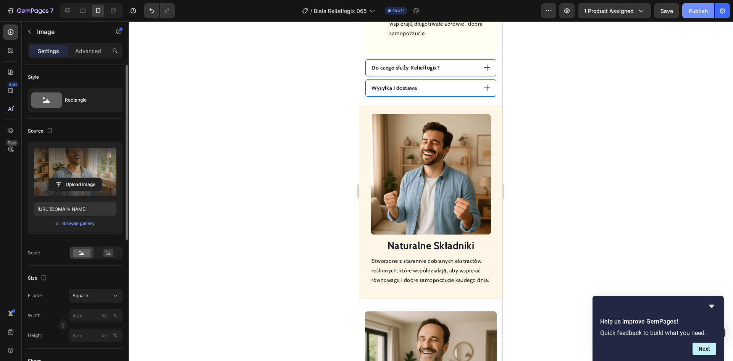
click at [701, 10] on div "Publish" at bounding box center [698, 11] width 19 height 8
